Goal: Task Accomplishment & Management: Use online tool/utility

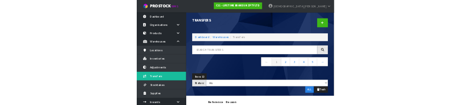
scroll to position [0, 15]
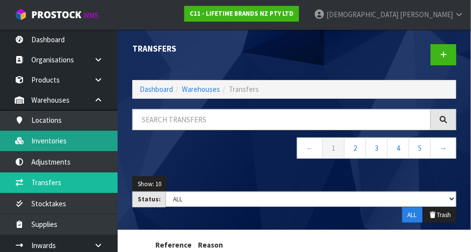
click at [54, 136] on link "Inventories" at bounding box center [59, 140] width 118 height 20
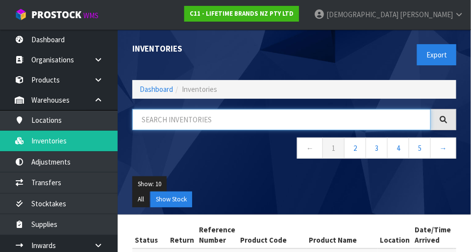
click at [210, 116] on input "text" at bounding box center [281, 119] width 299 height 21
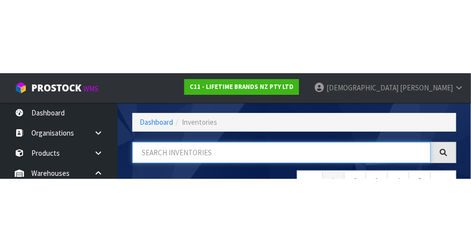
scroll to position [66, 0]
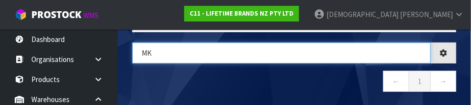
type input "M"
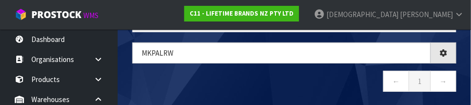
click at [257, 81] on nav "← 1 →" at bounding box center [294, 83] width 324 height 24
type input "MKPALRW"
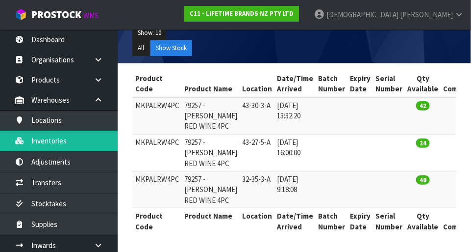
scroll to position [158, 0]
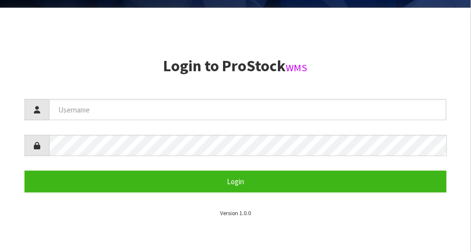
scroll to position [252, 0]
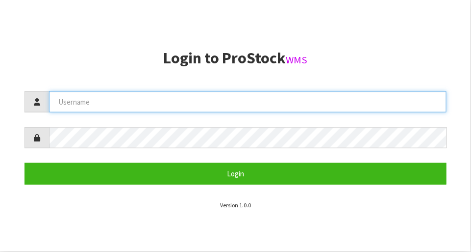
click at [91, 105] on input "text" at bounding box center [248, 101] width 398 height 21
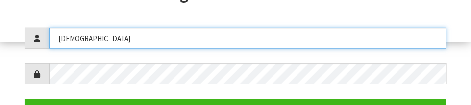
scroll to position [168, 0]
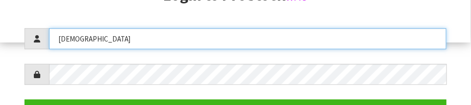
type input "[DEMOGRAPHIC_DATA]"
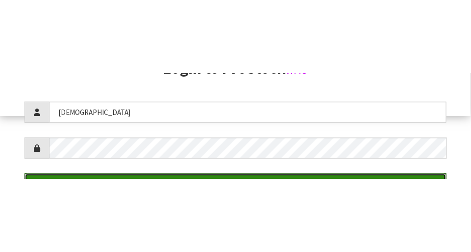
scroll to position [252, 0]
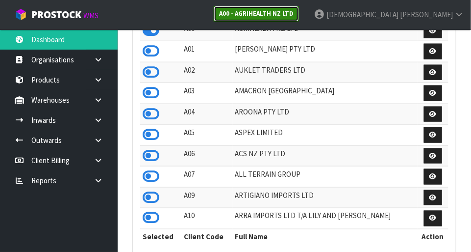
click at [294, 17] on strong "A00 - AGRIHEALTH NZ LTD" at bounding box center [256, 13] width 75 height 8
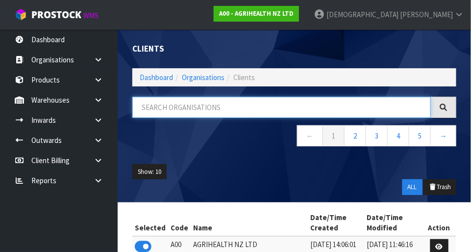
click at [213, 111] on input "text" at bounding box center [281, 107] width 299 height 21
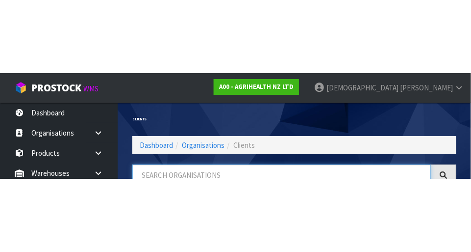
scroll to position [50, 0]
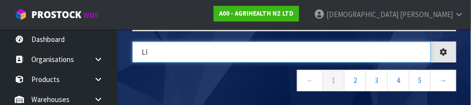
type input "LI"
type input "LIFE"
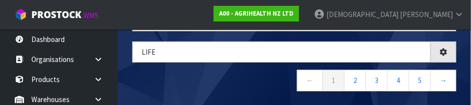
click at [223, 84] on nav "← 1 2 3 4 5 →" at bounding box center [294, 82] width 324 height 24
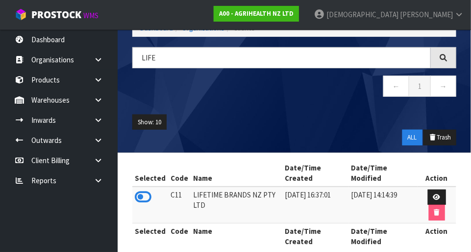
click at [146, 194] on icon at bounding box center [143, 196] width 17 height 15
click at [97, 99] on icon at bounding box center [98, 99] width 9 height 7
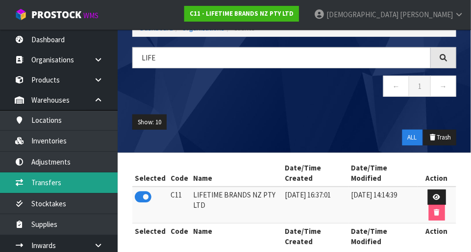
click at [60, 183] on link "Transfers" at bounding box center [59, 182] width 118 height 20
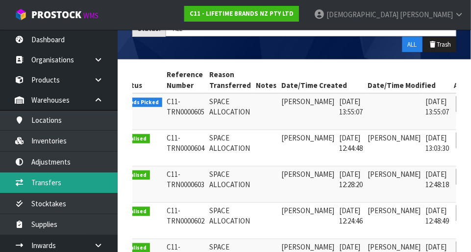
scroll to position [0, 13]
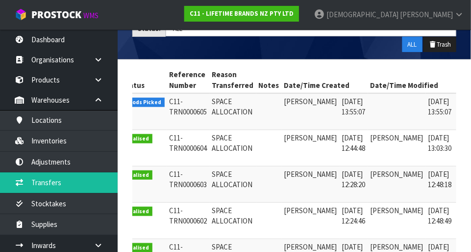
click at [459, 101] on link at bounding box center [468, 104] width 18 height 16
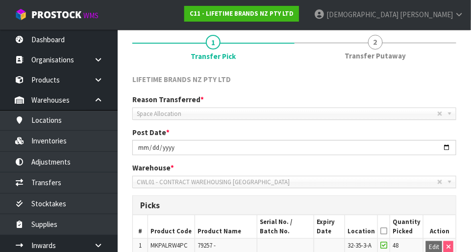
scroll to position [73, 0]
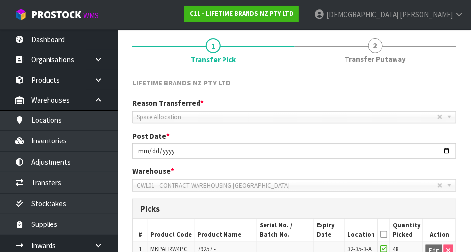
click at [89, 102] on link at bounding box center [101, 100] width 31 height 20
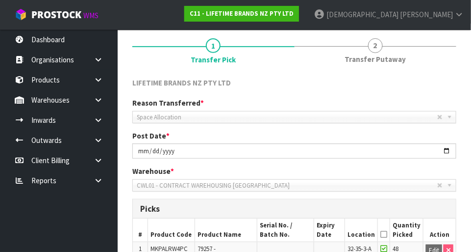
click at [102, 102] on icon at bounding box center [98, 99] width 9 height 7
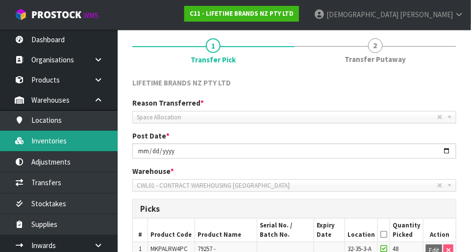
click at [68, 141] on link "Inventories" at bounding box center [59, 140] width 118 height 20
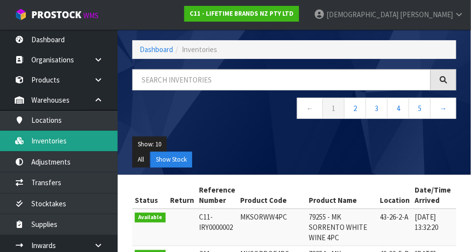
scroll to position [73, 0]
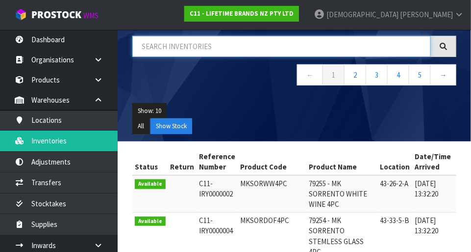
paste input "MKPALRW4PC"
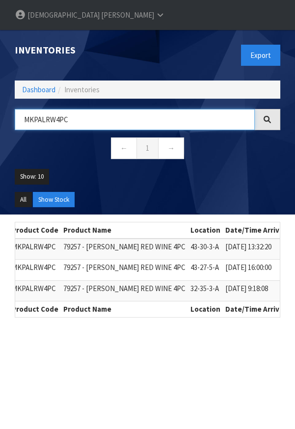
scroll to position [0, 148]
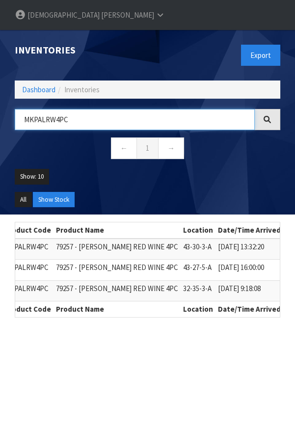
type input "MKPALRW4PC"
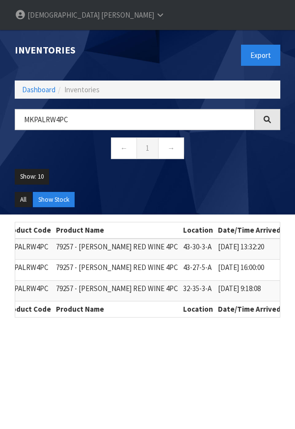
click at [182, 238] on td "43-30-3-A" at bounding box center [198, 248] width 35 height 21
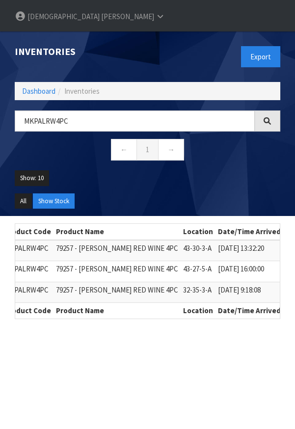
scroll to position [50, 0]
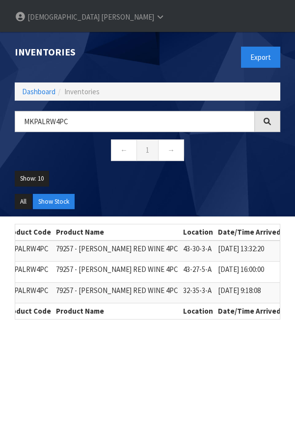
click at [181, 240] on td "43-30-3-A" at bounding box center [198, 250] width 35 height 21
copy td "43-30-3-A"
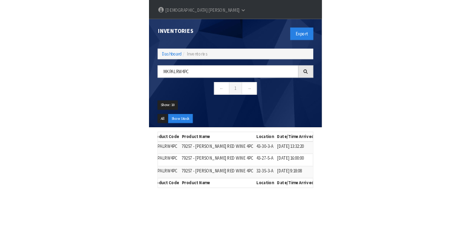
scroll to position [75, 0]
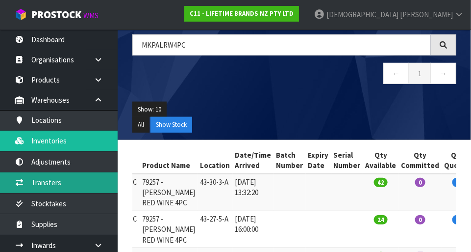
click at [54, 186] on link "Transfers" at bounding box center [59, 182] width 118 height 20
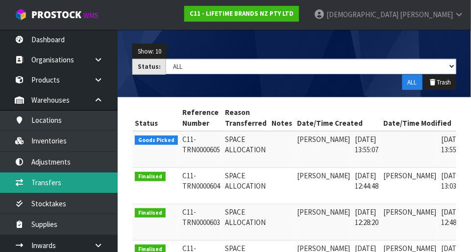
scroll to position [0, 25]
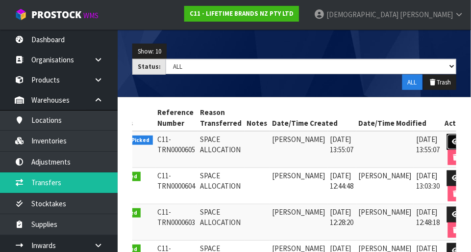
click at [453, 138] on icon at bounding box center [456, 141] width 7 height 6
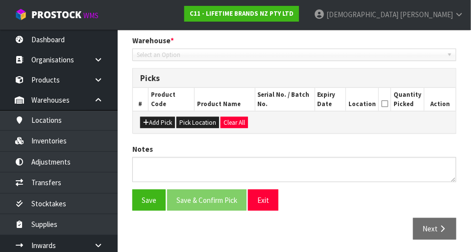
type input "[DATE]"
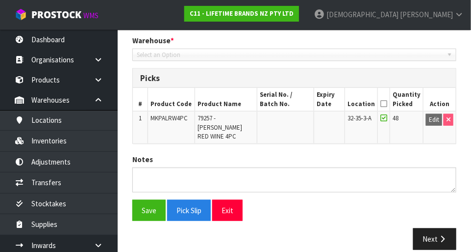
scroll to position [206, 0]
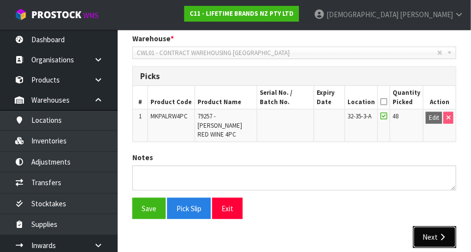
click at [433, 226] on button "Next" at bounding box center [435, 236] width 43 height 21
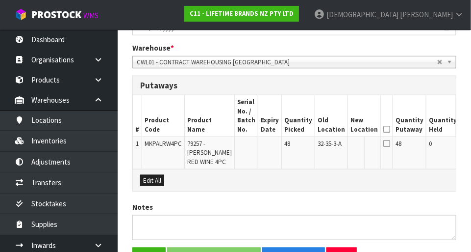
scroll to position [281, 0]
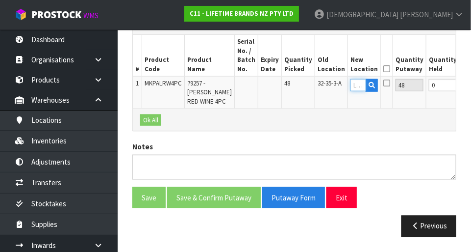
paste input "43-30-3-A"
type input "43-30-3-A"
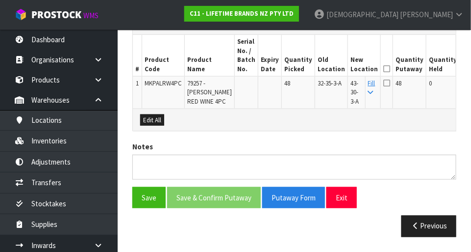
click at [384, 69] on icon at bounding box center [387, 69] width 7 height 0
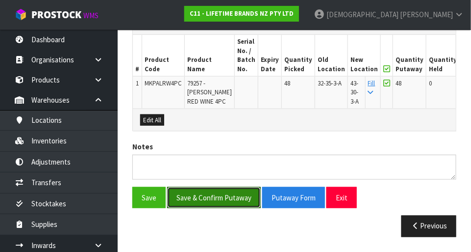
click at [221, 200] on button "Save & Confirm Putaway" at bounding box center [214, 197] width 94 height 21
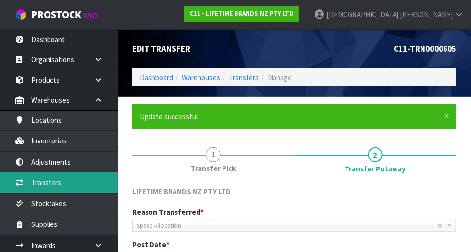
click at [56, 183] on link "Transfers" at bounding box center [59, 182] width 118 height 20
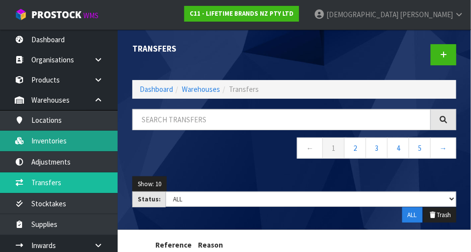
click at [63, 140] on link "Inventories" at bounding box center [59, 140] width 118 height 20
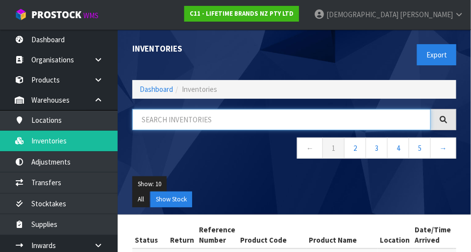
click at [250, 123] on input "text" at bounding box center [281, 119] width 299 height 21
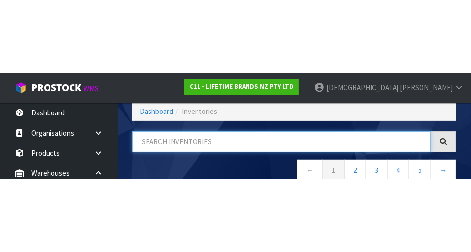
scroll to position [70, 0]
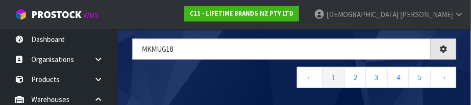
click at [247, 82] on nav "← 1 2 3 4 5 →" at bounding box center [294, 79] width 324 height 24
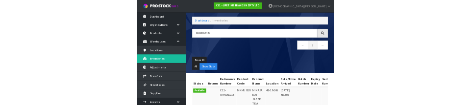
scroll to position [43, 0]
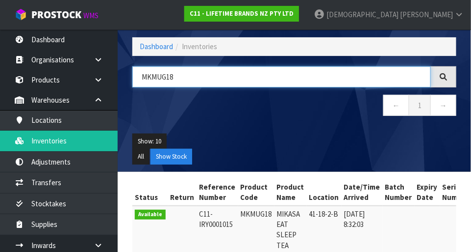
click at [207, 78] on input "MKMUG18" at bounding box center [281, 76] width 299 height 21
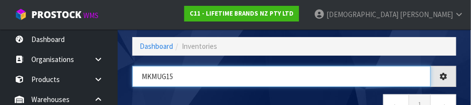
click at [264, 80] on input "MKMUG15" at bounding box center [281, 76] width 299 height 21
click at [326, 86] on input "MKMUG15" at bounding box center [281, 76] width 299 height 21
click at [345, 86] on input "MKMUG15" at bounding box center [281, 76] width 299 height 21
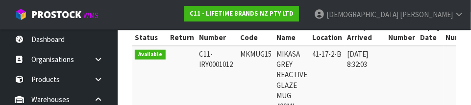
scroll to position [206, 0]
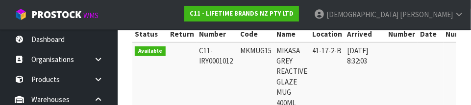
click at [421, 87] on div "Inventories Export Dashboard Inventories MKMUG15 ← 1 → Show: 10 5 10 25 50 All …" at bounding box center [235, 8] width 471 height 429
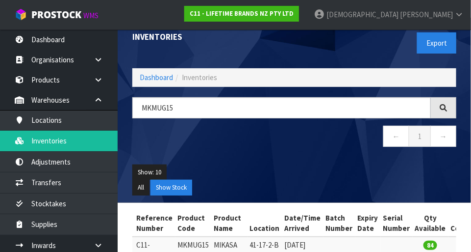
scroll to position [0, 0]
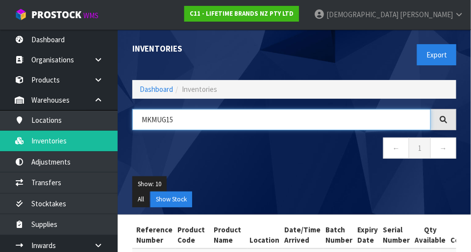
click at [213, 116] on input "MKMUG15" at bounding box center [281, 119] width 299 height 21
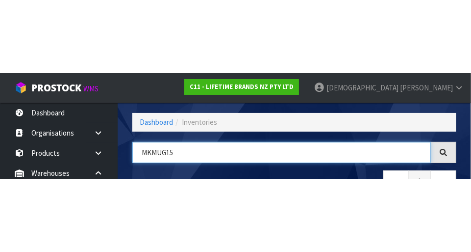
scroll to position [66, 0]
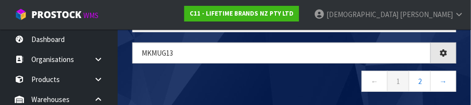
click at [272, 78] on nav "← 1 2 →" at bounding box center [294, 83] width 324 height 24
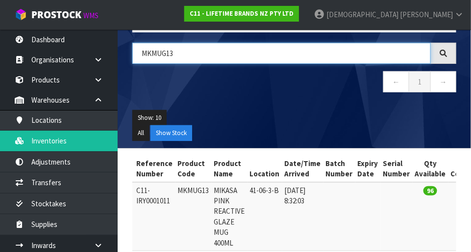
click at [214, 55] on input "MKMUG13" at bounding box center [281, 53] width 299 height 21
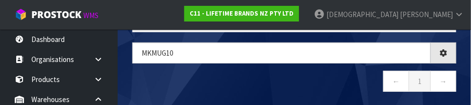
click at [312, 77] on nav "← 1 →" at bounding box center [294, 83] width 324 height 24
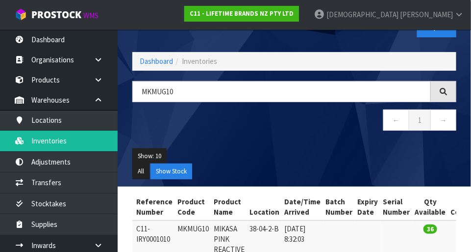
scroll to position [27, 0]
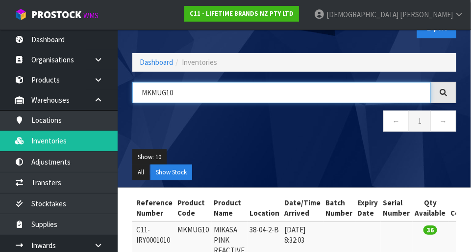
click at [211, 90] on input "MKMUG10" at bounding box center [281, 92] width 299 height 21
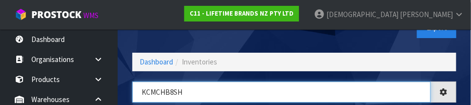
type input "KCMCHB8SH"
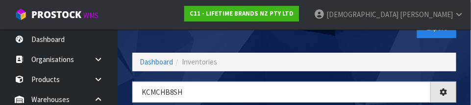
click at [238, 34] on div "Inventories" at bounding box center [210, 18] width 170 height 33
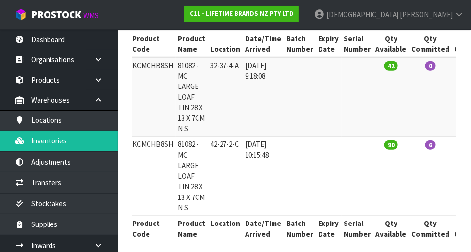
scroll to position [0, 106]
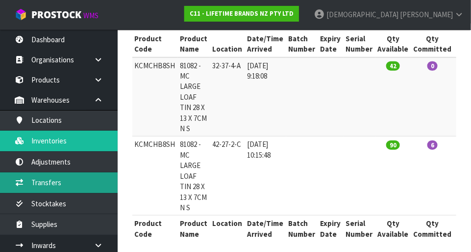
click at [49, 184] on link "Transfers" at bounding box center [59, 182] width 118 height 20
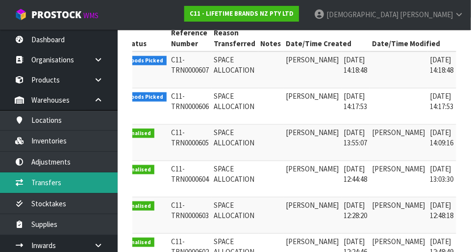
scroll to position [0, 25]
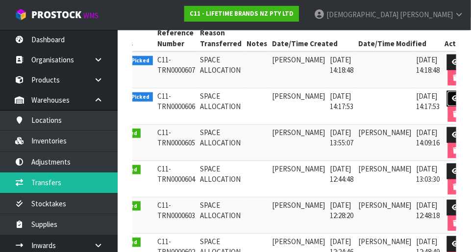
click at [447, 92] on link at bounding box center [456, 99] width 18 height 16
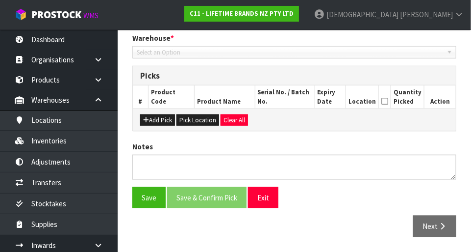
type input "[DATE]"
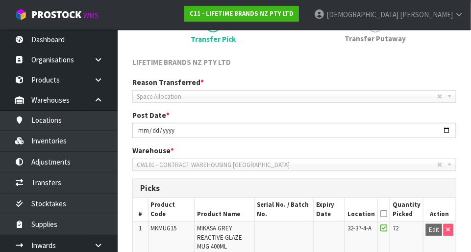
scroll to position [95, 0]
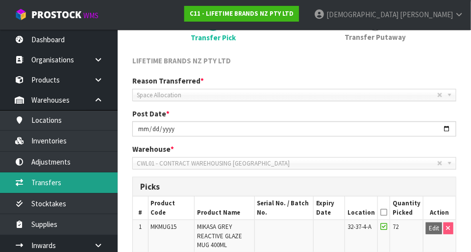
click at [57, 178] on link "Transfers" at bounding box center [59, 182] width 118 height 20
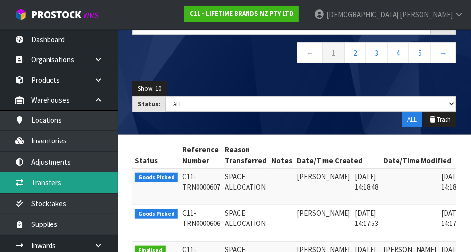
scroll to position [0, 25]
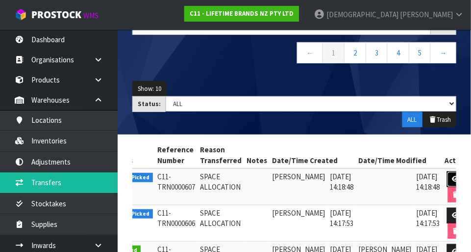
click at [447, 172] on link at bounding box center [456, 179] width 18 height 16
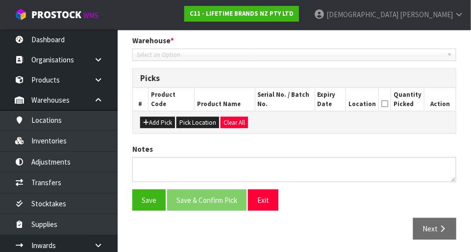
type input "[DATE]"
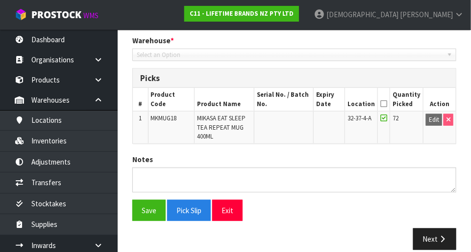
scroll to position [214, 0]
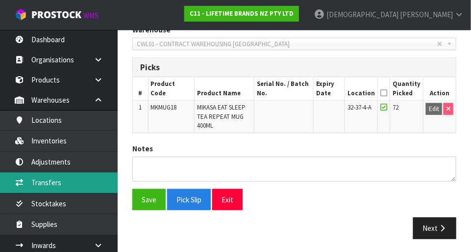
click at [59, 176] on link "Transfers" at bounding box center [59, 182] width 118 height 20
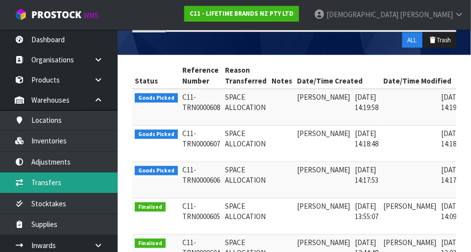
scroll to position [0, 25]
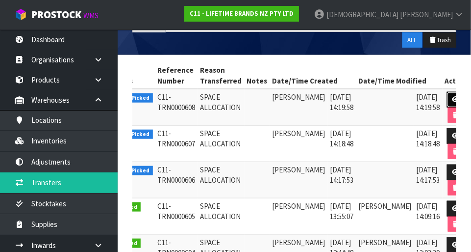
click at [453, 96] on icon at bounding box center [456, 99] width 7 height 6
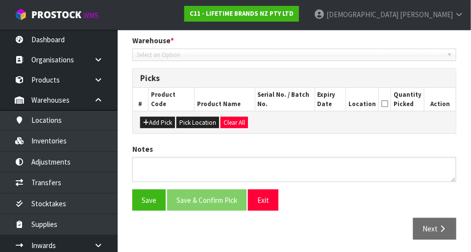
type input "[DATE]"
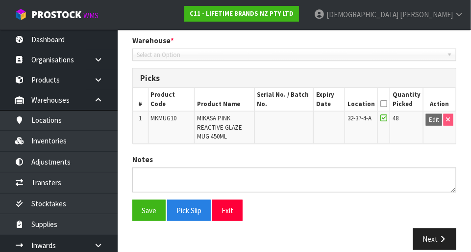
scroll to position [214, 0]
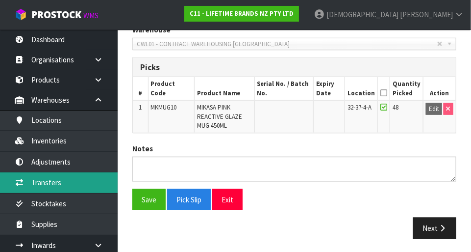
click at [66, 181] on link "Transfers" at bounding box center [59, 182] width 118 height 20
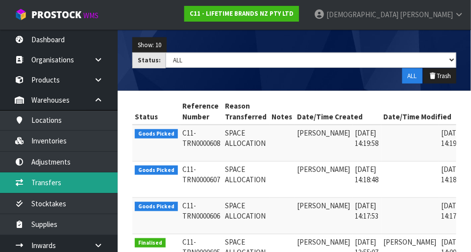
scroll to position [136, 0]
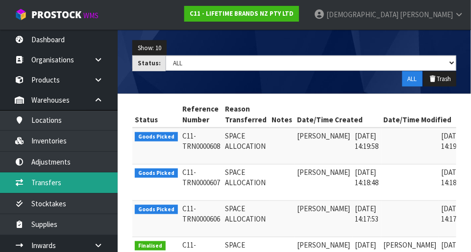
click at [60, 183] on link "Transfers" at bounding box center [59, 182] width 118 height 20
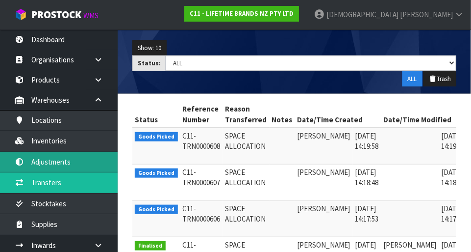
click at [59, 162] on link "Adjustments" at bounding box center [59, 162] width 118 height 20
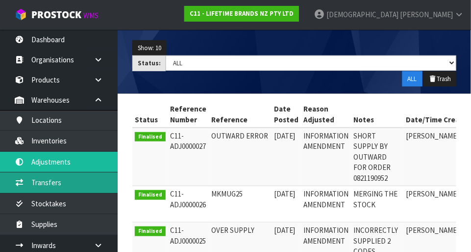
click at [54, 178] on link "Transfers" at bounding box center [59, 182] width 118 height 20
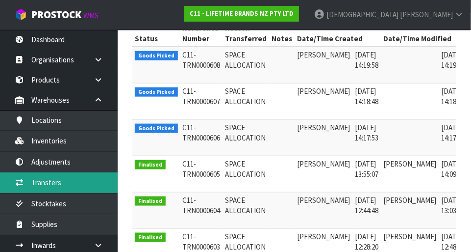
scroll to position [215, 0]
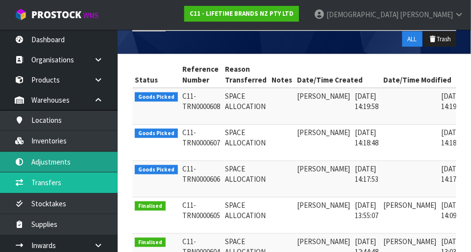
click at [56, 159] on link "Adjustments" at bounding box center [59, 162] width 118 height 20
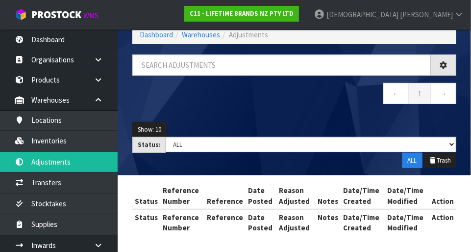
click at [59, 179] on div "Adjustments Dashboard Warehouses Adjustments ← 1 → Show: 10 5 10 25 50 Status: …" at bounding box center [235, 100] width 471 height 308
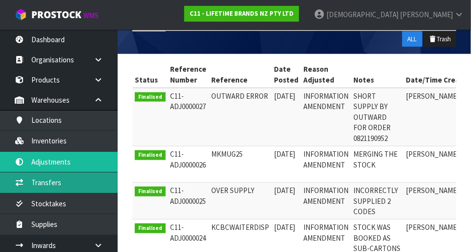
click at [39, 176] on link "Transfers" at bounding box center [59, 182] width 118 height 20
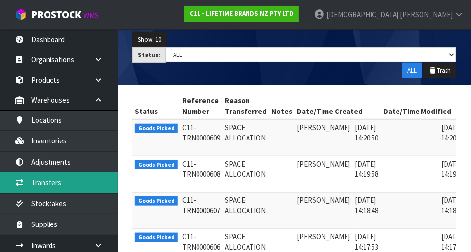
scroll to position [0, 25]
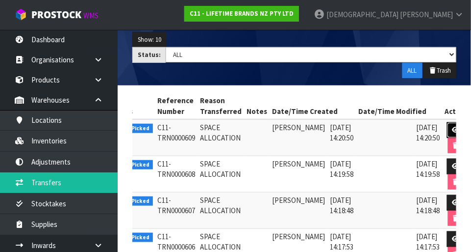
click at [453, 129] on icon at bounding box center [456, 130] width 7 height 6
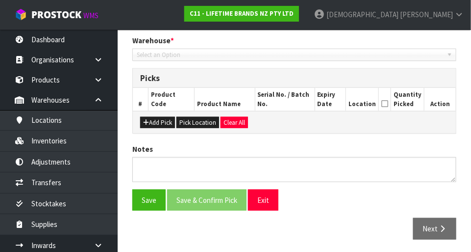
type input "[DATE]"
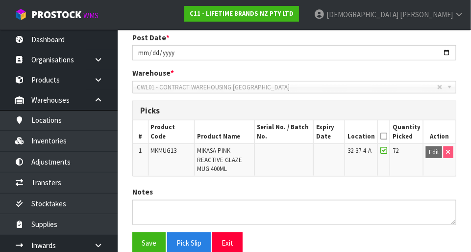
scroll to position [173, 0]
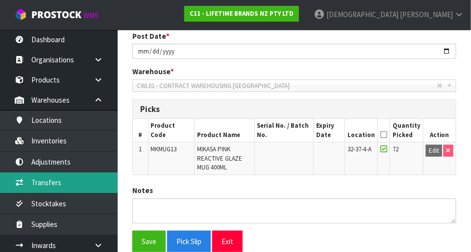
click at [52, 177] on link "Transfers" at bounding box center [59, 182] width 118 height 20
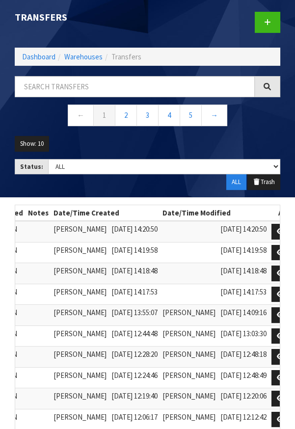
scroll to position [0, 222]
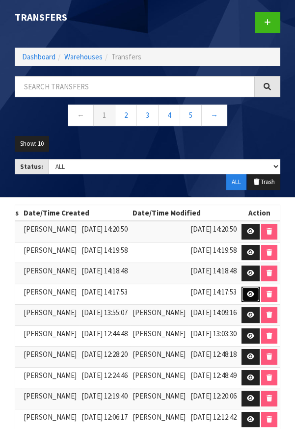
click at [246, 251] on link at bounding box center [250, 295] width 18 height 16
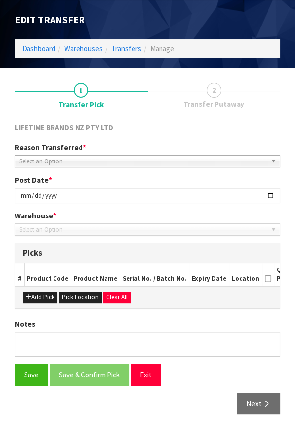
scroll to position [53, 0]
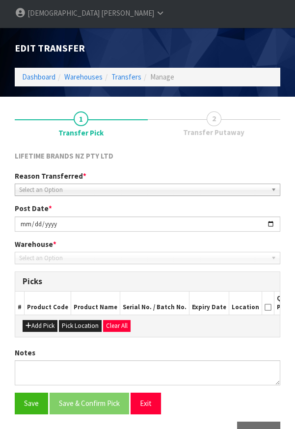
type input "[DATE]"
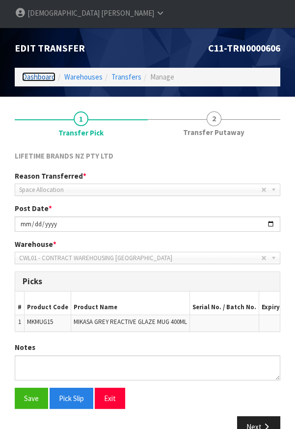
click at [41, 72] on link "Dashboard" at bounding box center [38, 76] width 33 height 9
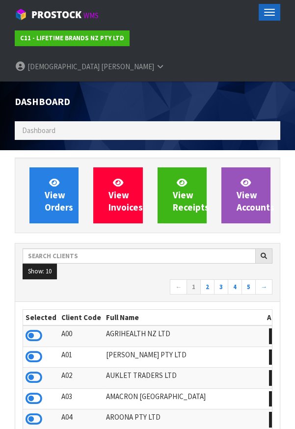
click at [275, 5] on button "Toggle navigation" at bounding box center [270, 12] width 22 height 17
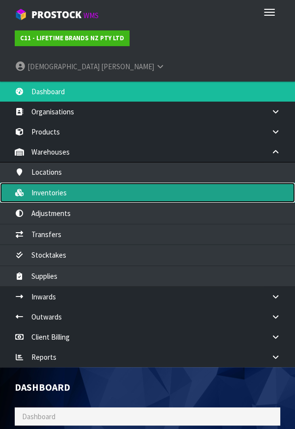
click at [50, 182] on link "Inventories" at bounding box center [147, 192] width 295 height 20
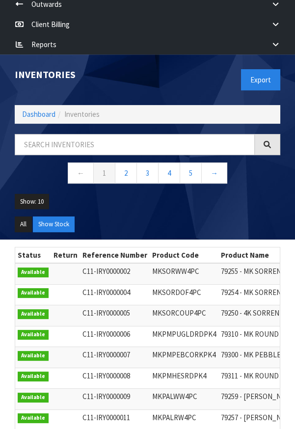
scroll to position [321, 0]
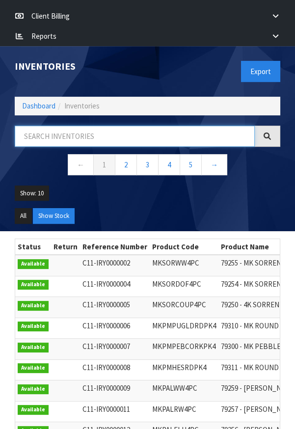
paste input "MKMUG15"
type input "MKMUG15"
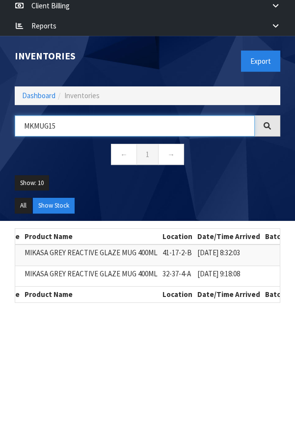
scroll to position [0, 181]
